Goal: Task Accomplishment & Management: Manage account settings

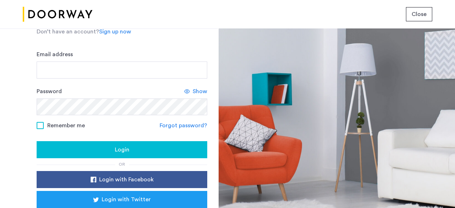
scroll to position [43, 0]
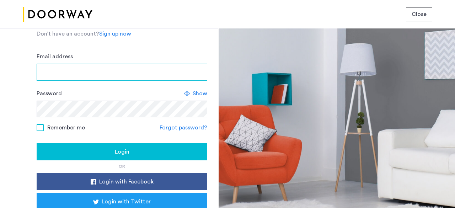
type input "**********"
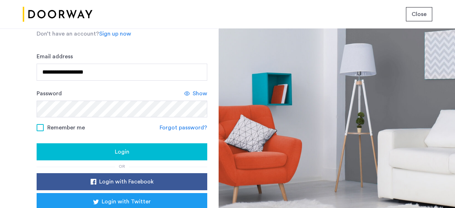
click at [115, 148] on span "Login" at bounding box center [122, 152] width 15 height 9
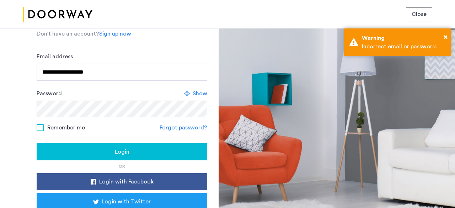
click at [187, 97] on div "Show" at bounding box center [195, 93] width 23 height 9
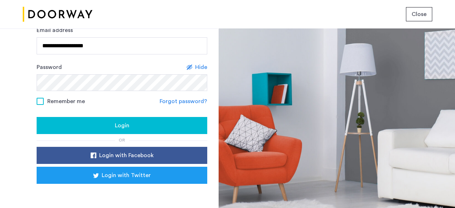
scroll to position [70, 0]
click at [94, 121] on div "Login" at bounding box center [121, 125] width 159 height 9
click at [76, 122] on div "Login" at bounding box center [121, 125] width 159 height 9
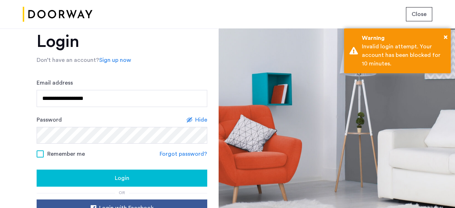
scroll to position [0, 0]
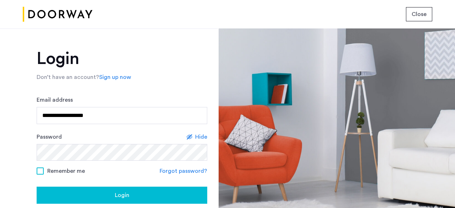
click at [92, 140] on div "Password Hide" at bounding box center [122, 147] width 171 height 28
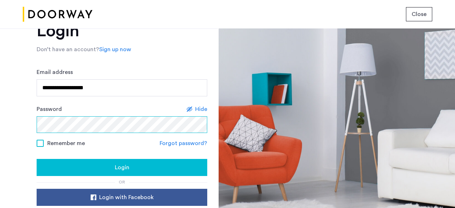
scroll to position [35, 0]
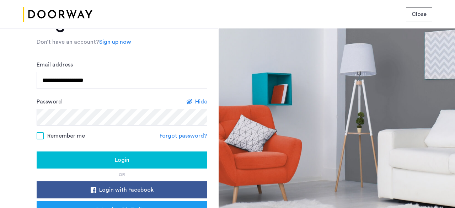
click at [74, 62] on div "**********" at bounding box center [122, 74] width 171 height 28
click at [94, 163] on div "Login" at bounding box center [121, 160] width 159 height 9
